Goal: Transaction & Acquisition: Purchase product/service

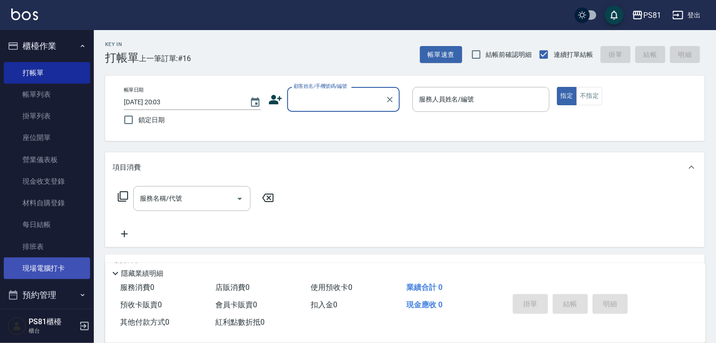
click at [55, 260] on link "現場電腦打卡" at bounding box center [47, 268] width 86 height 22
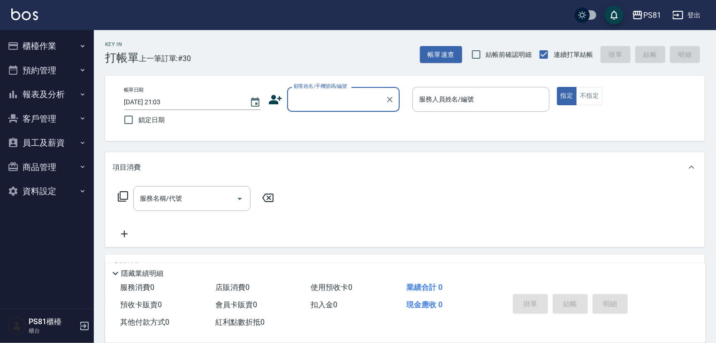
click at [79, 151] on button "員工及薪資" at bounding box center [47, 142] width 86 height 24
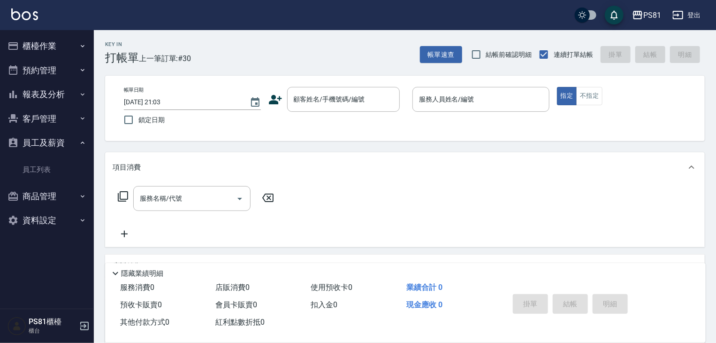
click at [64, 117] on button "客戶管理" at bounding box center [47, 119] width 86 height 24
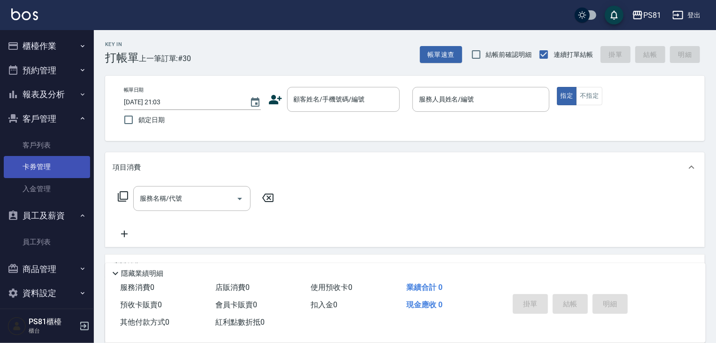
click at [52, 161] on link "卡券管理" at bounding box center [47, 167] width 86 height 22
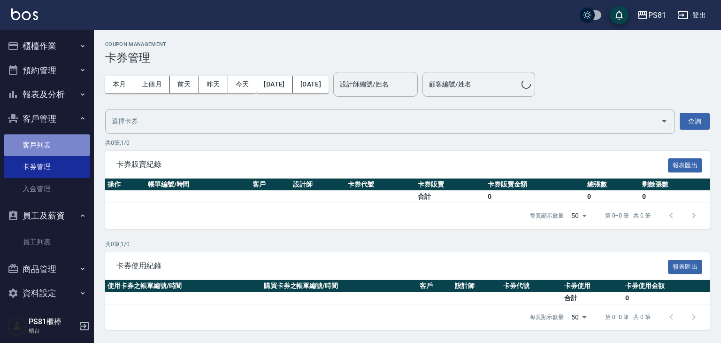
click at [57, 145] on link "客戶列表" at bounding box center [47, 145] width 86 height 22
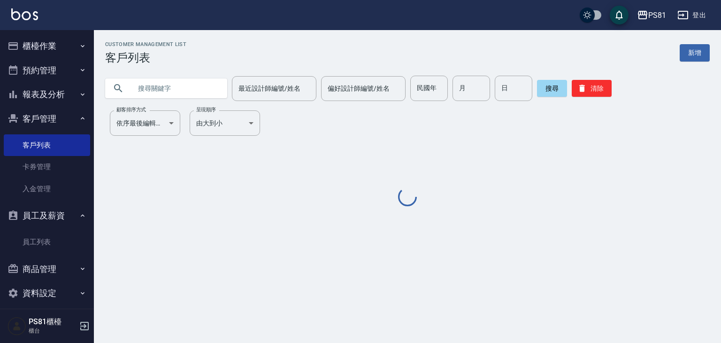
click at [164, 89] on input "text" at bounding box center [175, 88] width 88 height 25
paste input "[PERSON_NAME]"
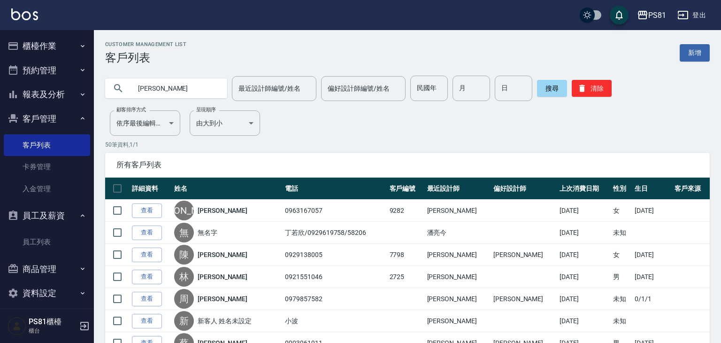
type input "[PERSON_NAME]"
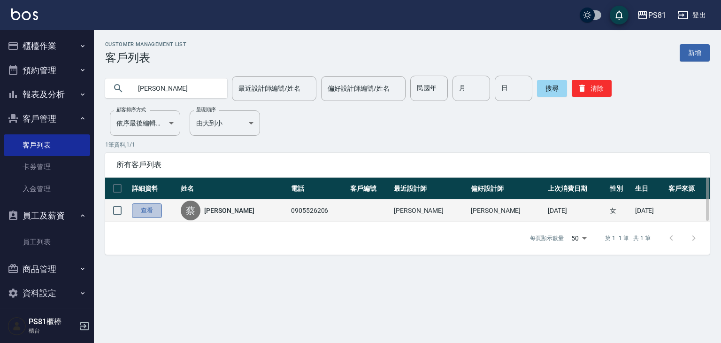
click at [146, 211] on link "查看" at bounding box center [147, 210] width 30 height 15
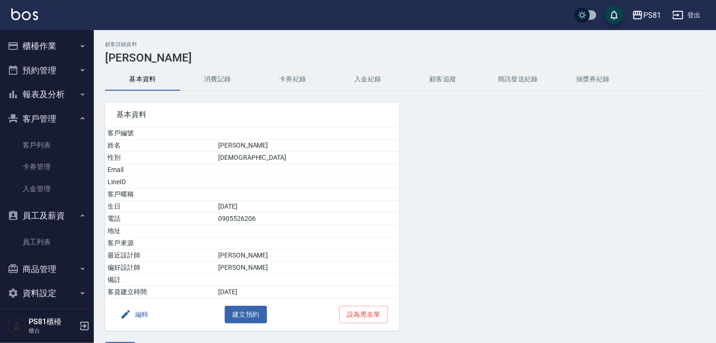
click at [222, 79] on button "消費記錄" at bounding box center [217, 79] width 75 height 23
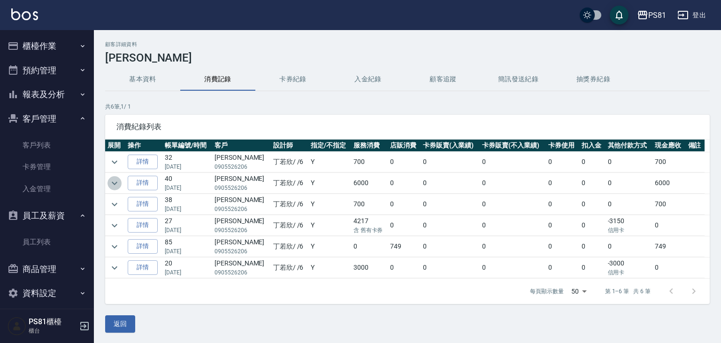
click at [120, 183] on button "expand row" at bounding box center [114, 183] width 14 height 14
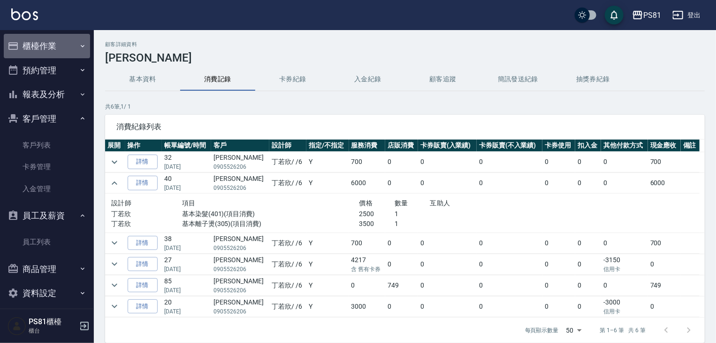
click at [84, 46] on button "櫃檯作業" at bounding box center [47, 46] width 86 height 24
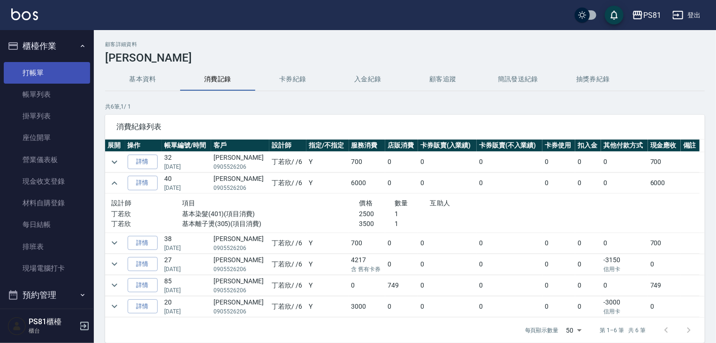
click at [63, 80] on link "打帳單" at bounding box center [47, 73] width 86 height 22
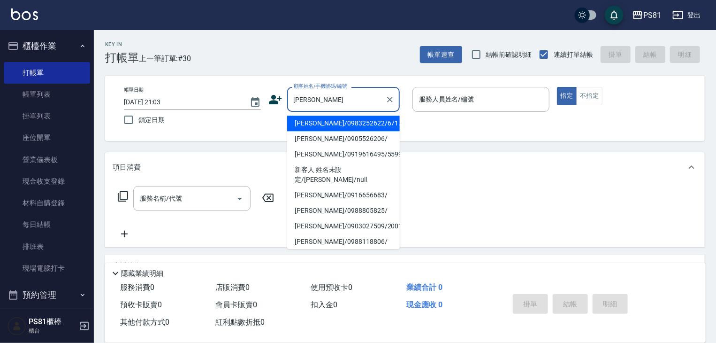
click at [320, 134] on li "[PERSON_NAME]/0905526206/" at bounding box center [343, 138] width 113 height 15
type input "[PERSON_NAME]/0905526206/"
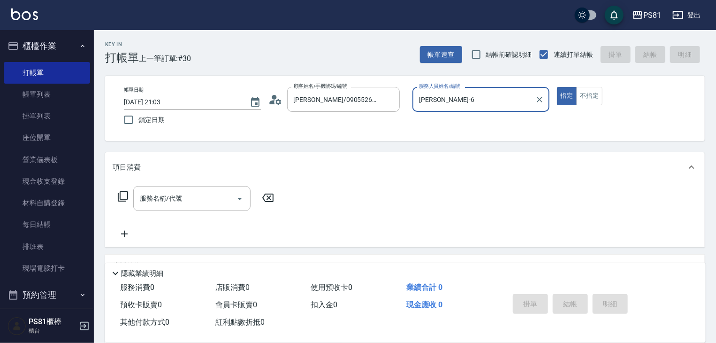
type input "[PERSON_NAME]-6"
click at [557, 87] on button "指定" at bounding box center [567, 96] width 20 height 18
type button "true"
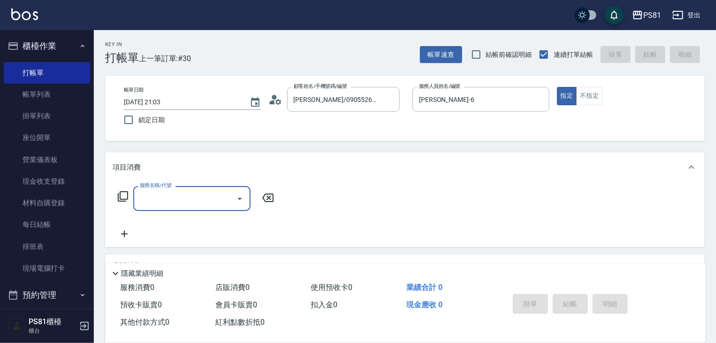
scroll to position [47, 0]
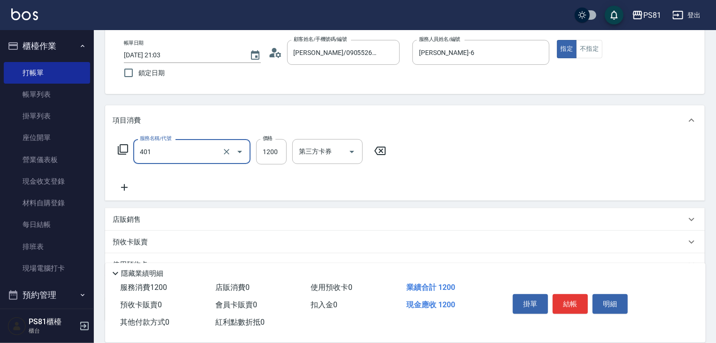
type input "基本染髮(401)"
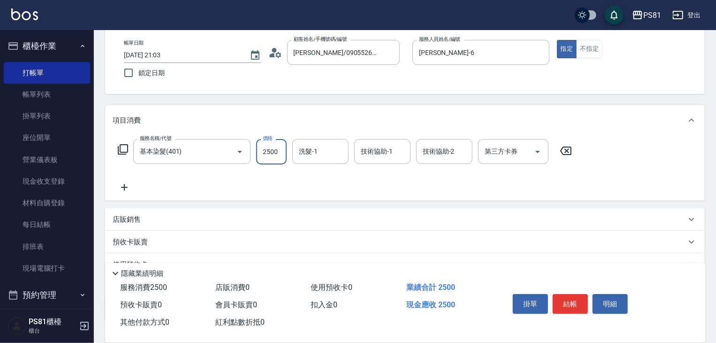
type input "2500"
type input "涵文-22"
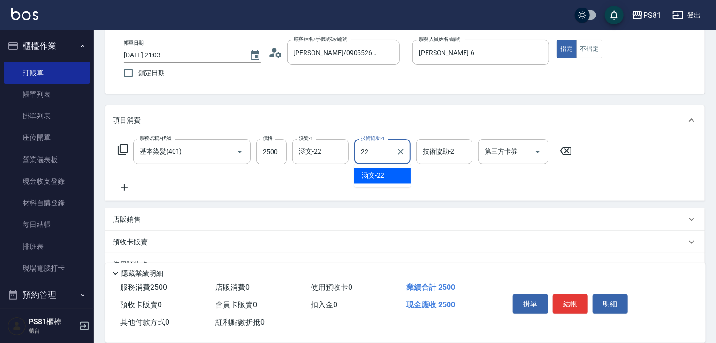
type input "涵文-22"
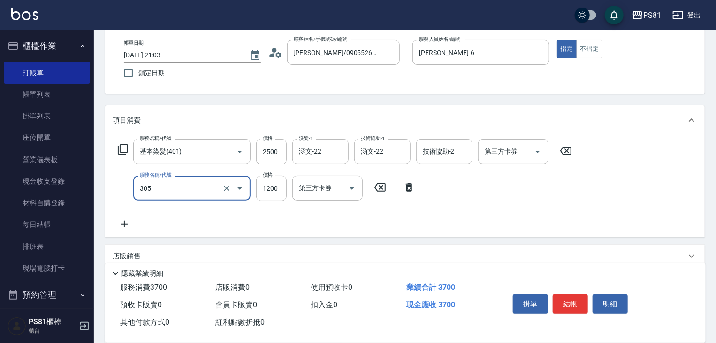
type input "基本離子燙(305)"
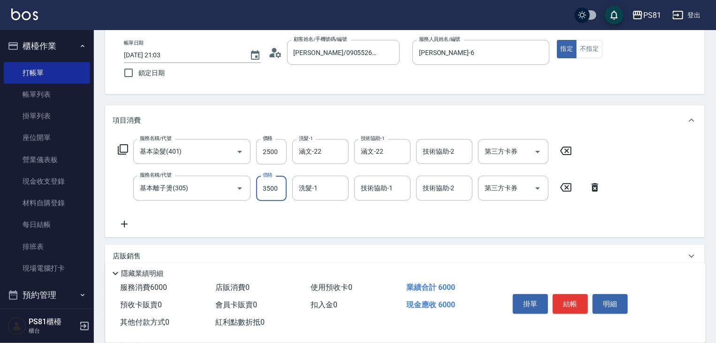
scroll to position [0, 0]
type input "3500"
type input "涵文-22"
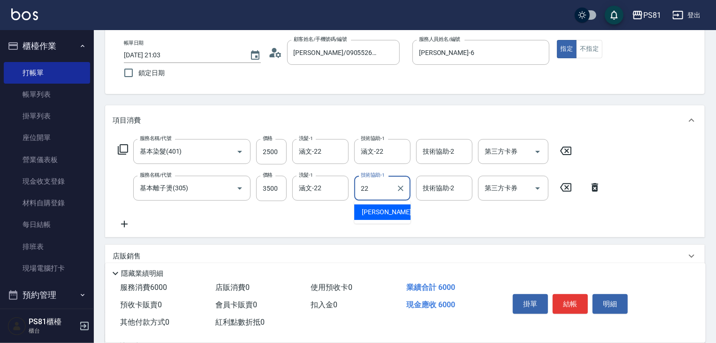
type input "涵文-22"
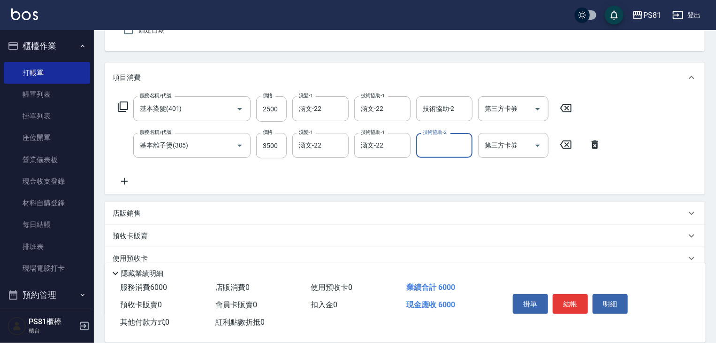
scroll to position [141, 0]
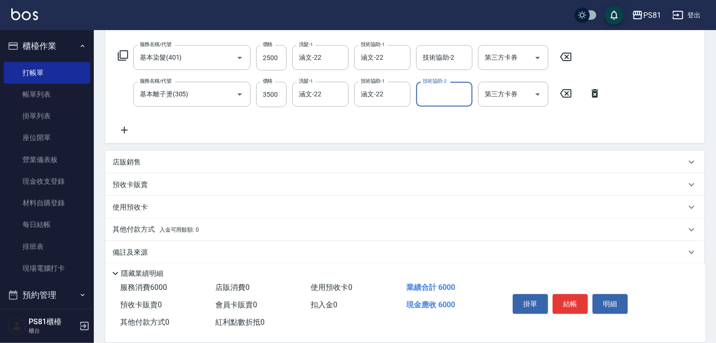
click at [121, 230] on p "其他付款方式 入金可用餘額: 0" at bounding box center [156, 229] width 86 height 10
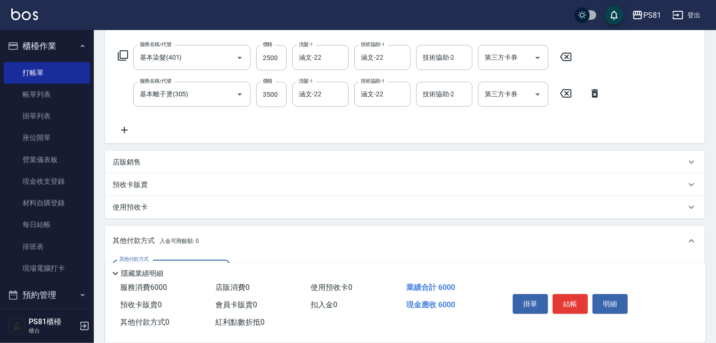
scroll to position [261, 0]
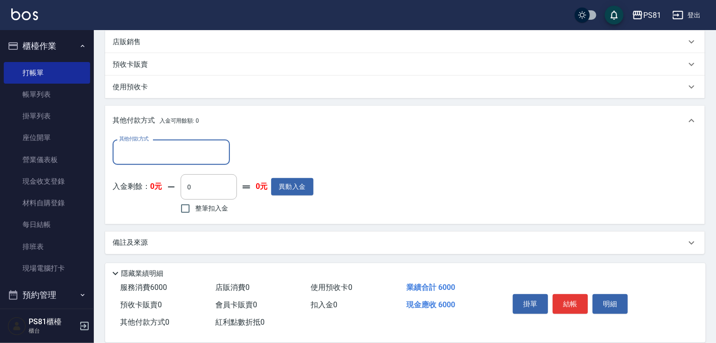
click at [161, 154] on input "其他付款方式" at bounding box center [171, 152] width 109 height 16
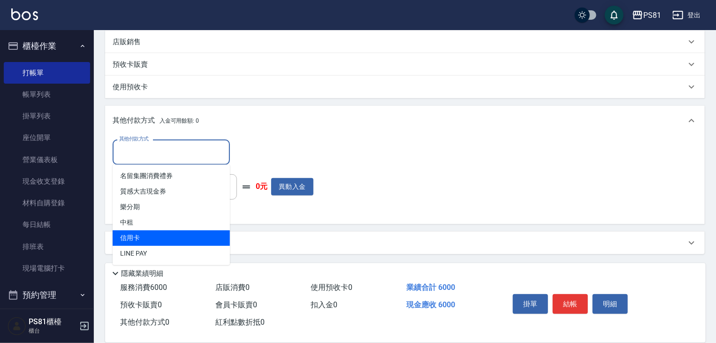
click at [158, 230] on span "信用卡" at bounding box center [171, 237] width 117 height 15
type input "信用卡"
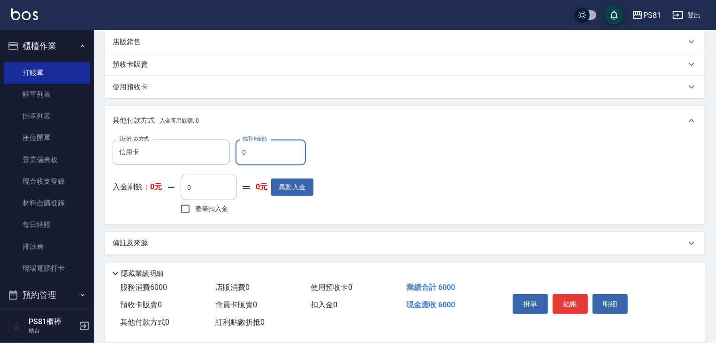
click at [260, 158] on input "0" at bounding box center [271, 151] width 70 height 25
drag, startPoint x: 260, startPoint y: 158, endPoint x: 200, endPoint y: 134, distance: 64.0
click at [257, 158] on input "0" at bounding box center [271, 151] width 70 height 25
type input "6000"
click at [577, 301] on button "結帳" at bounding box center [570, 304] width 35 height 20
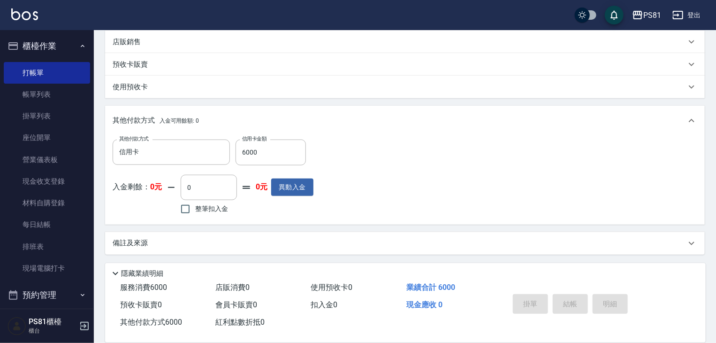
type input "[DATE] 21:04"
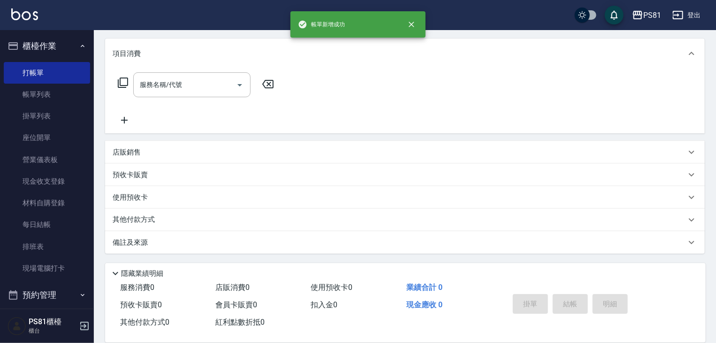
scroll to position [0, 0]
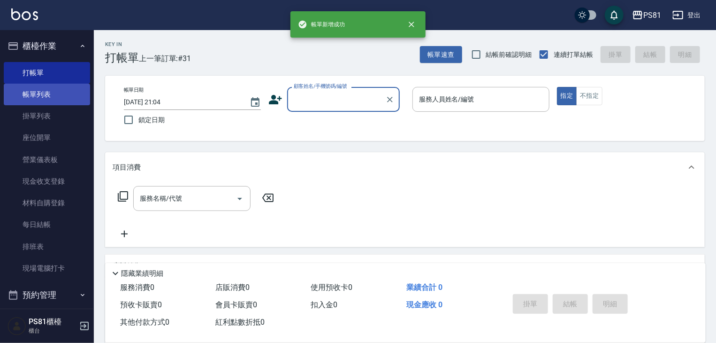
click at [59, 85] on link "帳單列表" at bounding box center [47, 95] width 86 height 22
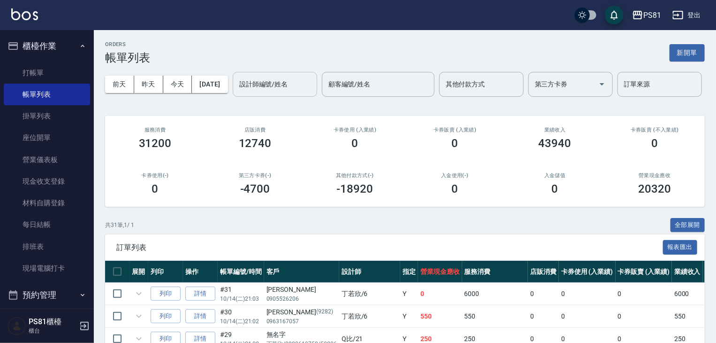
click at [233, 97] on div "設計師編號/姓名 設計師編號/姓名" at bounding box center [275, 84] width 84 height 25
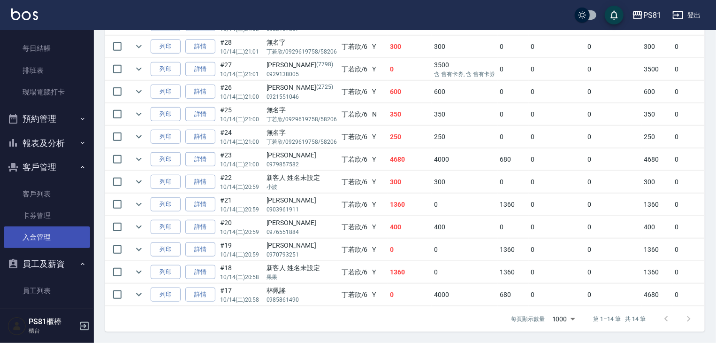
scroll to position [232, 0]
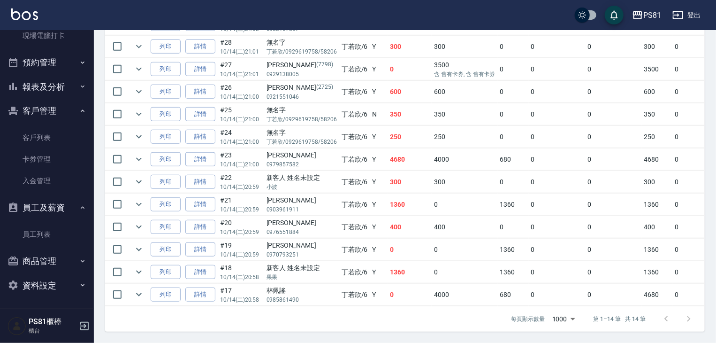
type input "[PERSON_NAME]-6"
click at [55, 91] on button "報表及分析" at bounding box center [47, 87] width 86 height 24
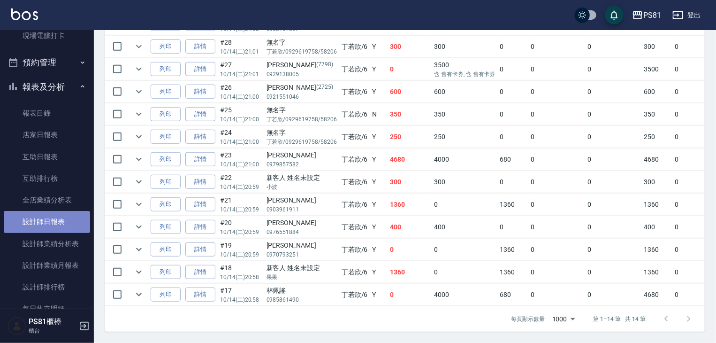
click at [69, 220] on link "設計師日報表" at bounding box center [47, 222] width 86 height 22
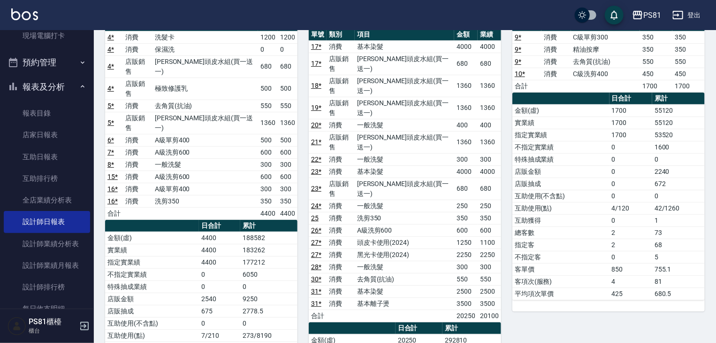
scroll to position [94, 0]
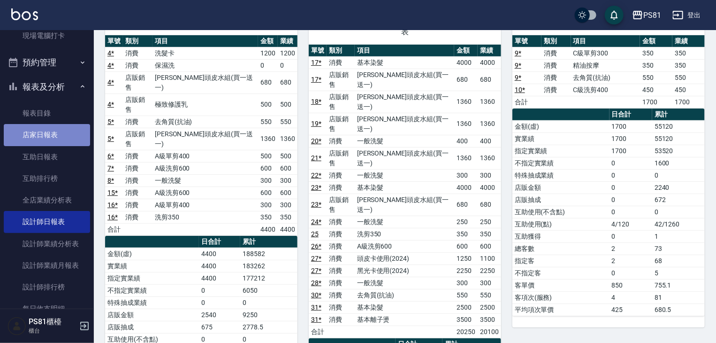
drag, startPoint x: 101, startPoint y: 3, endPoint x: 73, endPoint y: 134, distance: 134.0
click at [73, 134] on link "店家日報表" at bounding box center [47, 135] width 86 height 22
